Goal: Task Accomplishment & Management: Manage account settings

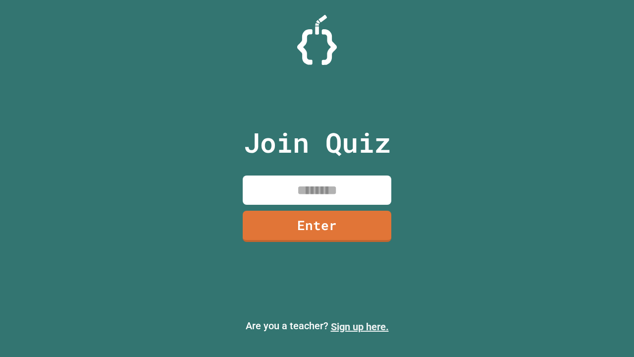
click at [360, 327] on link "Sign up here." at bounding box center [360, 327] width 58 height 12
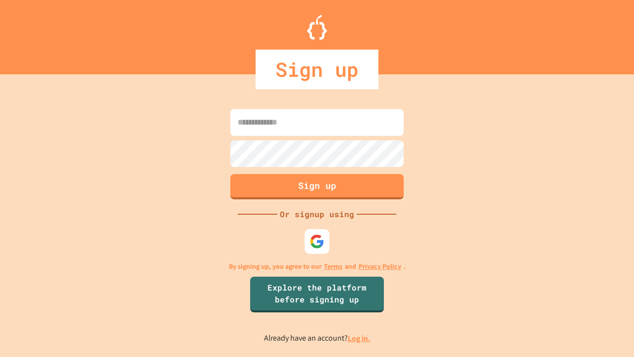
click at [360, 338] on link "Log in." at bounding box center [359, 338] width 23 height 10
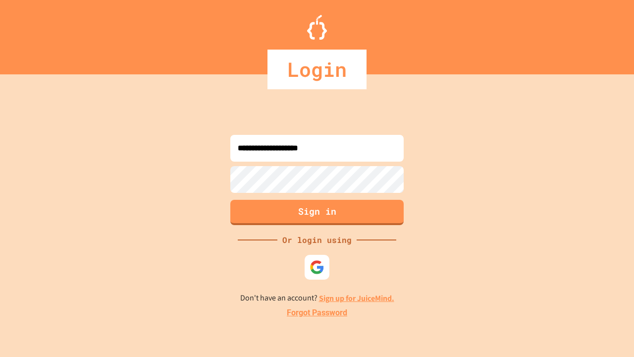
type input "**********"
